Goal: Task Accomplishment & Management: Use online tool/utility

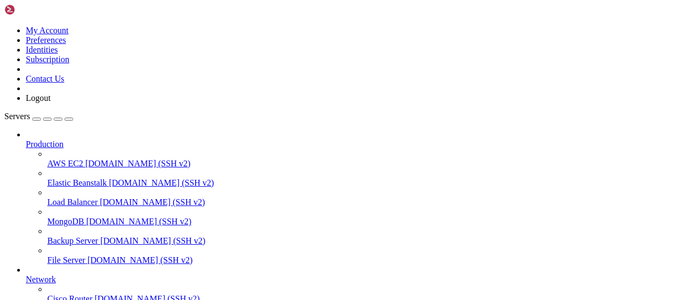
scroll to position [218, 0]
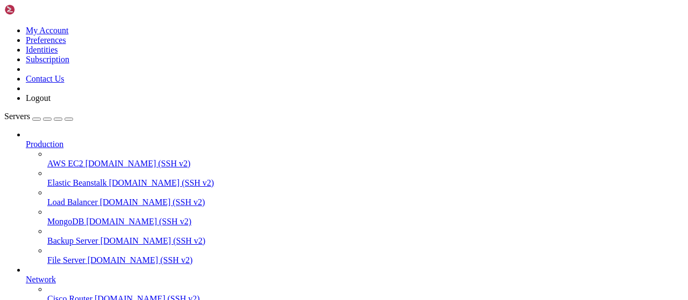
scroll to position [279, 0]
type input "/root/bot-bypass"
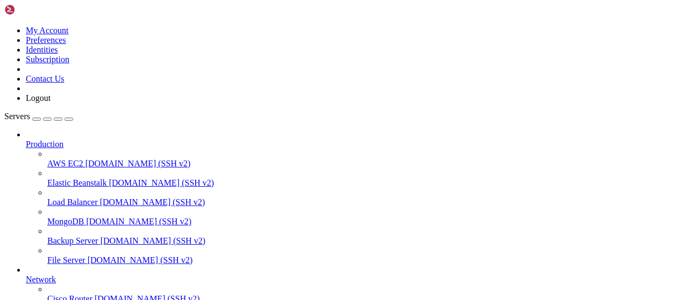
type input "/root/autopostexe"
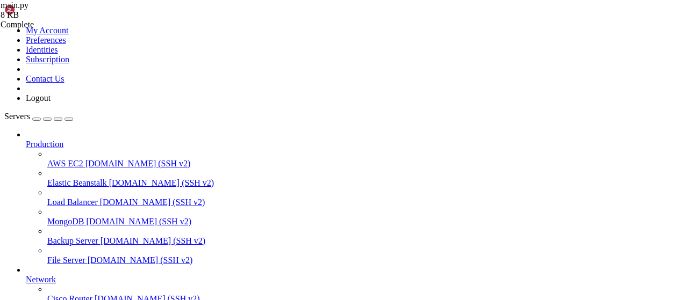
type textarea "if __name__ == "__main__": asyncio.run(main())"
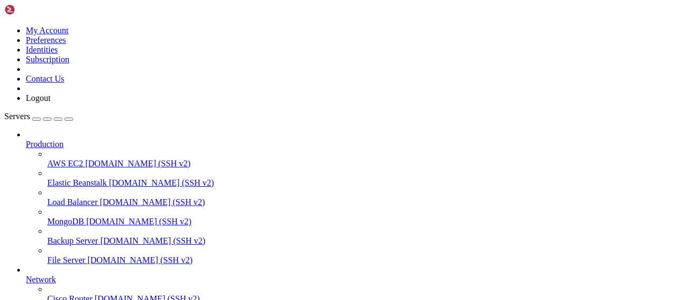
scroll to position [0, 0]
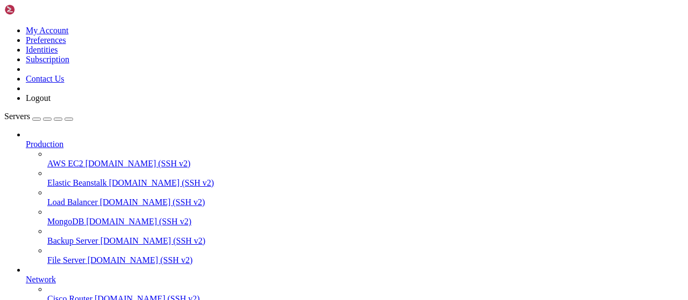
scroll to position [130, 0]
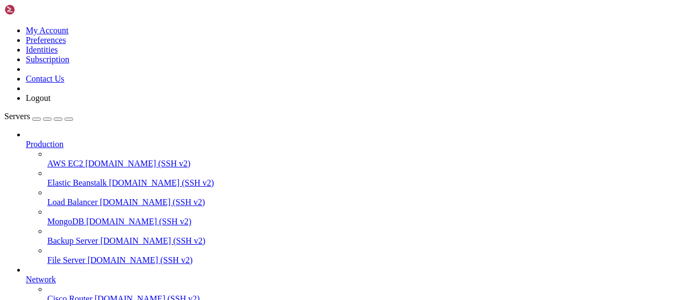
type input "/root/growagarden"
drag, startPoint x: 260, startPoint y: 34, endPoint x: 163, endPoint y: 36, distance: 96.8
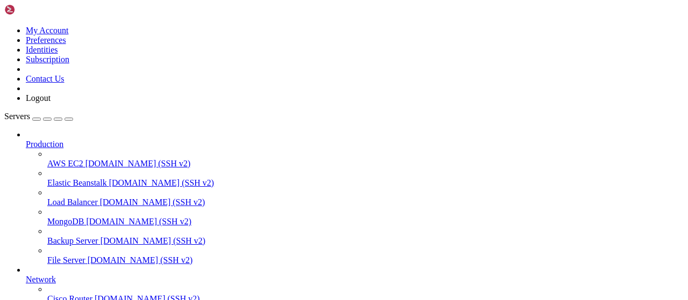
scroll to position [494, 0]
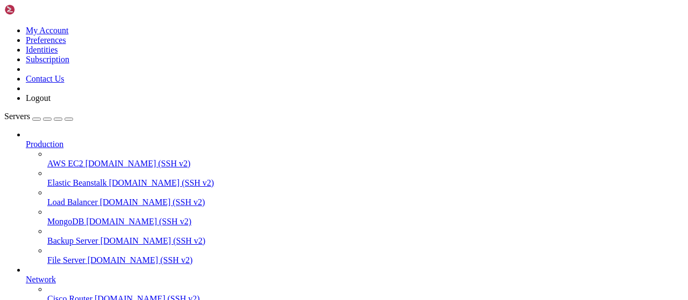
type input "/root/bot-bypass"
